Goal: Transaction & Acquisition: Download file/media

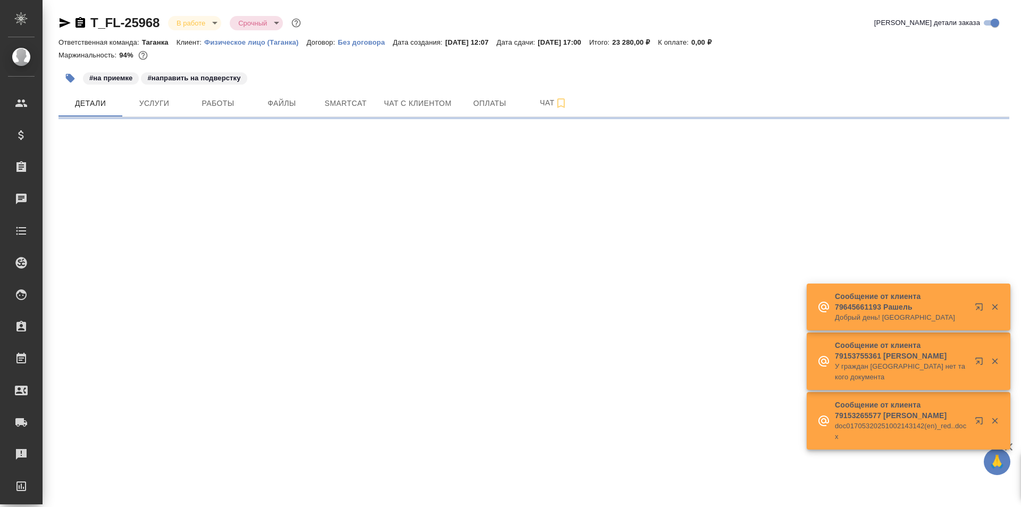
select select "RU"
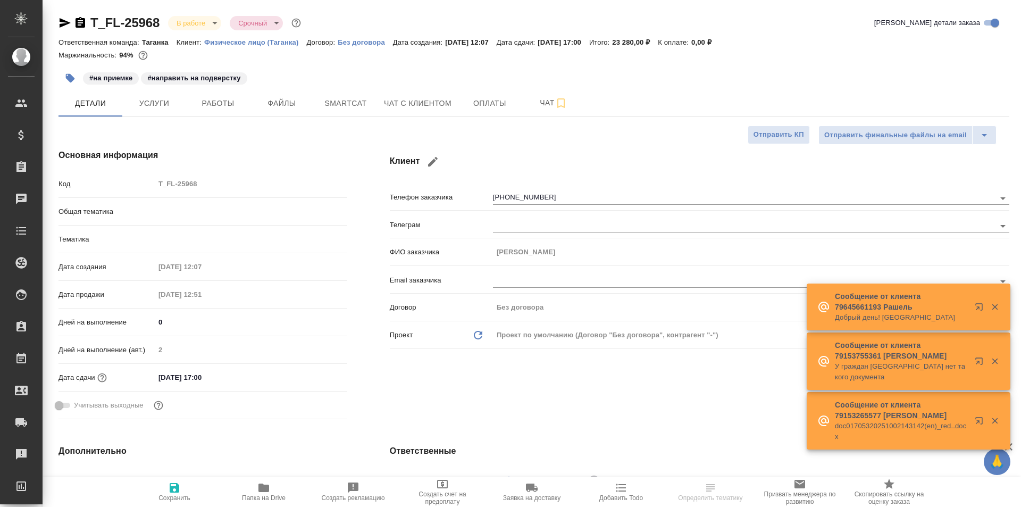
type textarea "x"
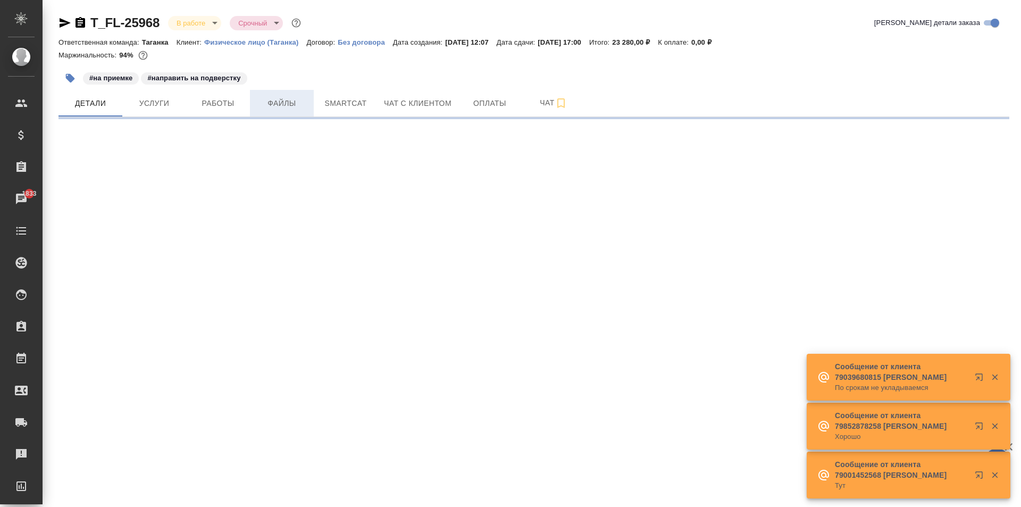
click at [271, 114] on button "Файлы" at bounding box center [282, 103] width 64 height 27
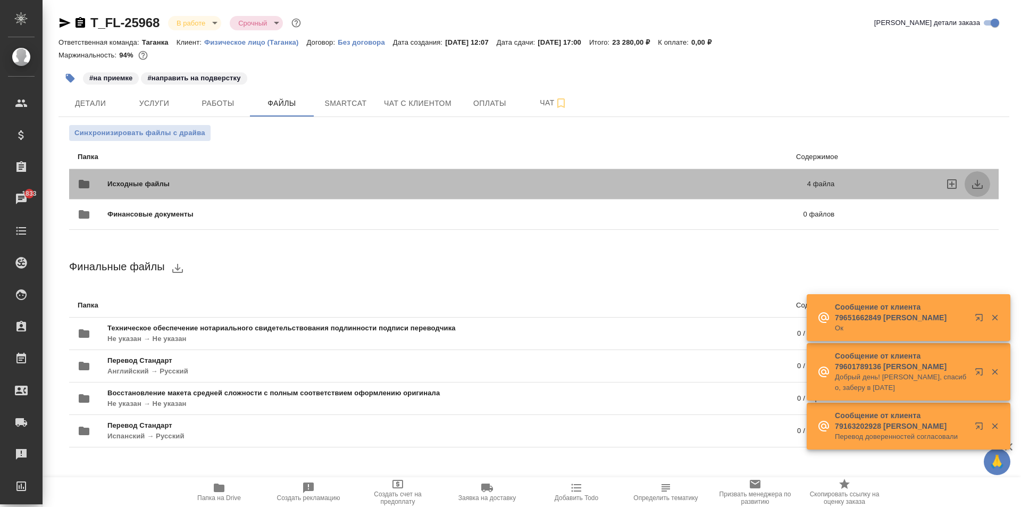
click at [980, 184] on icon "download" at bounding box center [977, 184] width 11 height 9
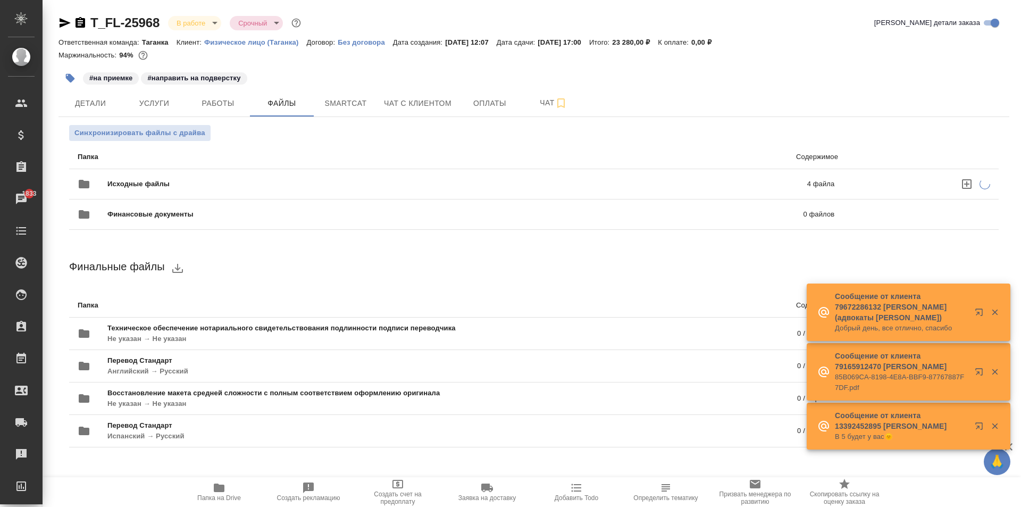
click at [201, 189] on span "Исходные файлы" at bounding box center [297, 184] width 381 height 11
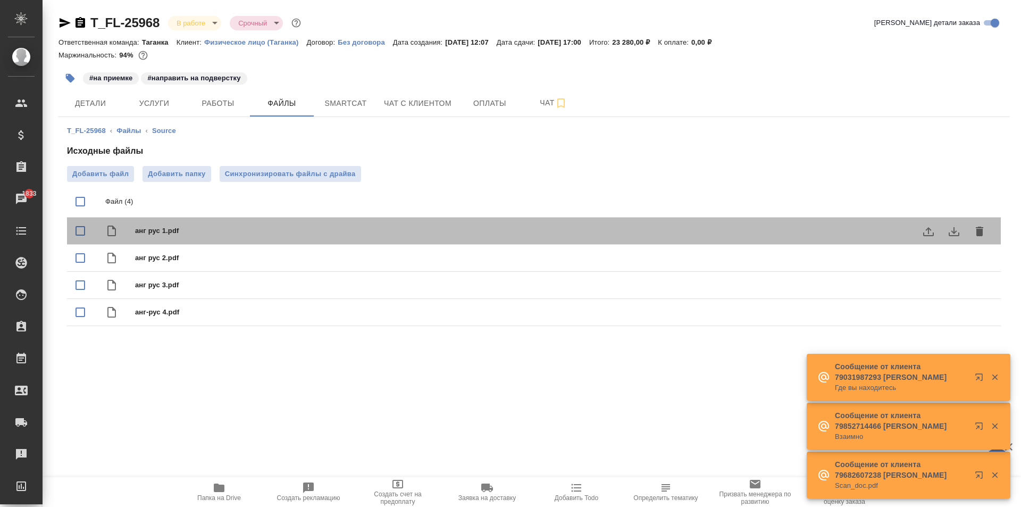
click at [154, 231] on span "анг рус 1.pdf" at bounding box center [555, 230] width 840 height 11
checkbox input "true"
